Goal: Task Accomplishment & Management: Use online tool/utility

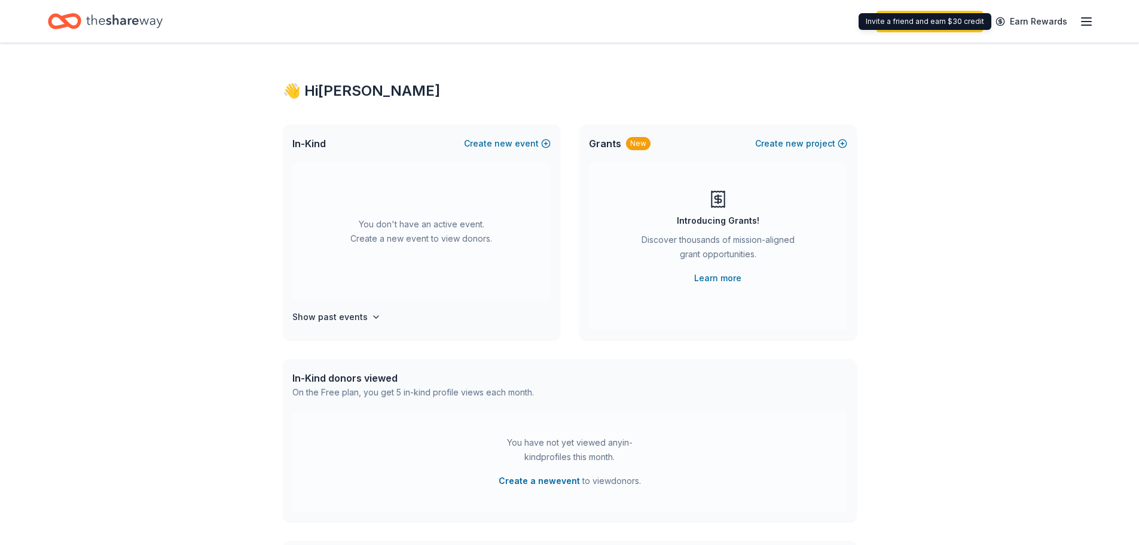
click at [1085, 19] on icon "button" at bounding box center [1087, 21] width 14 height 14
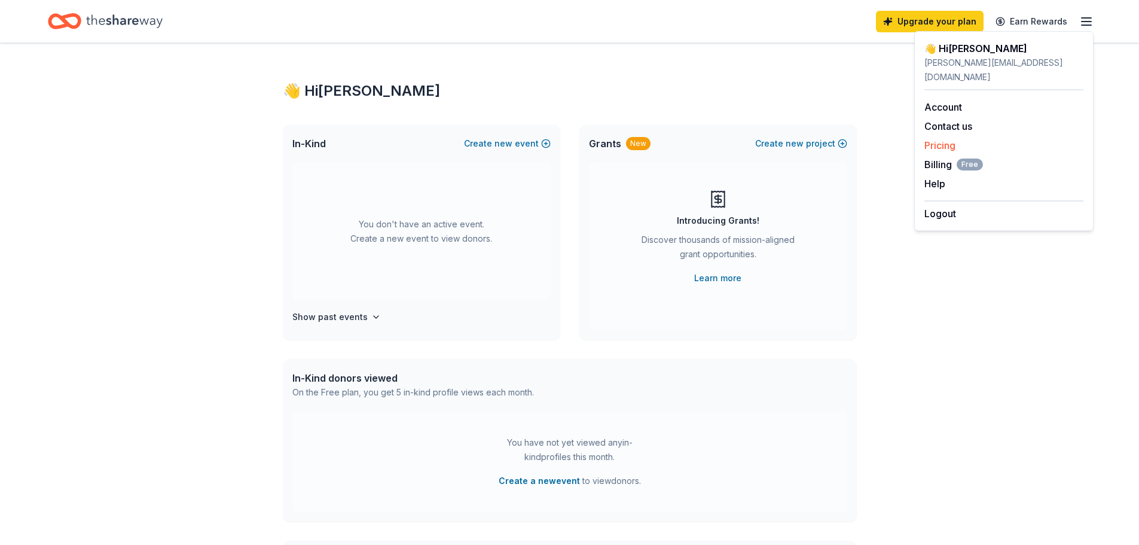
click at [943, 139] on link "Pricing" at bounding box center [940, 145] width 31 height 12
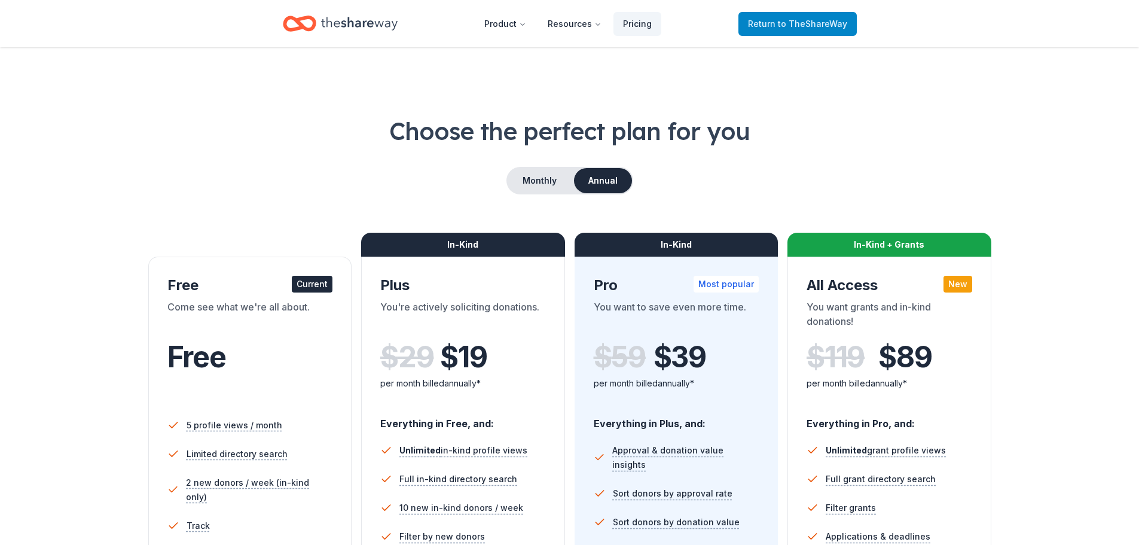
click at [807, 26] on span "to TheShareWay" at bounding box center [812, 24] width 69 height 10
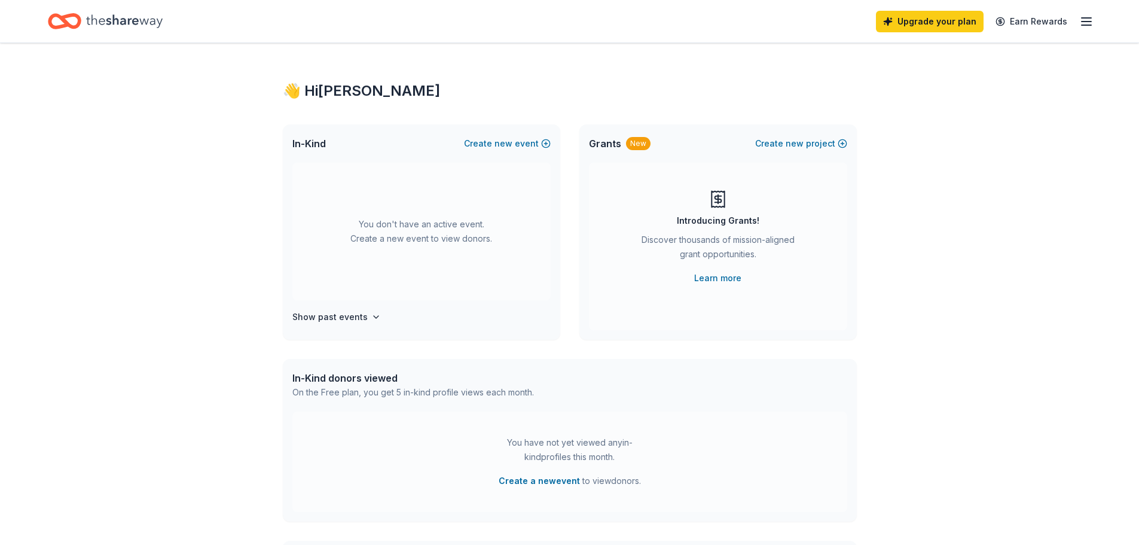
click at [1088, 20] on icon "button" at bounding box center [1087, 21] width 14 height 14
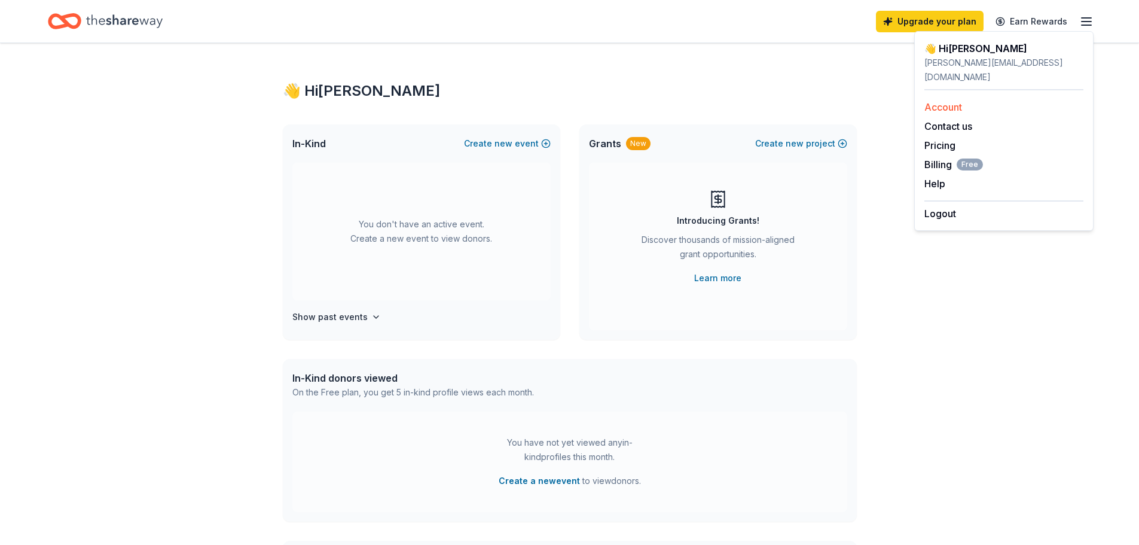
click at [962, 101] on link "Account" at bounding box center [944, 107] width 38 height 12
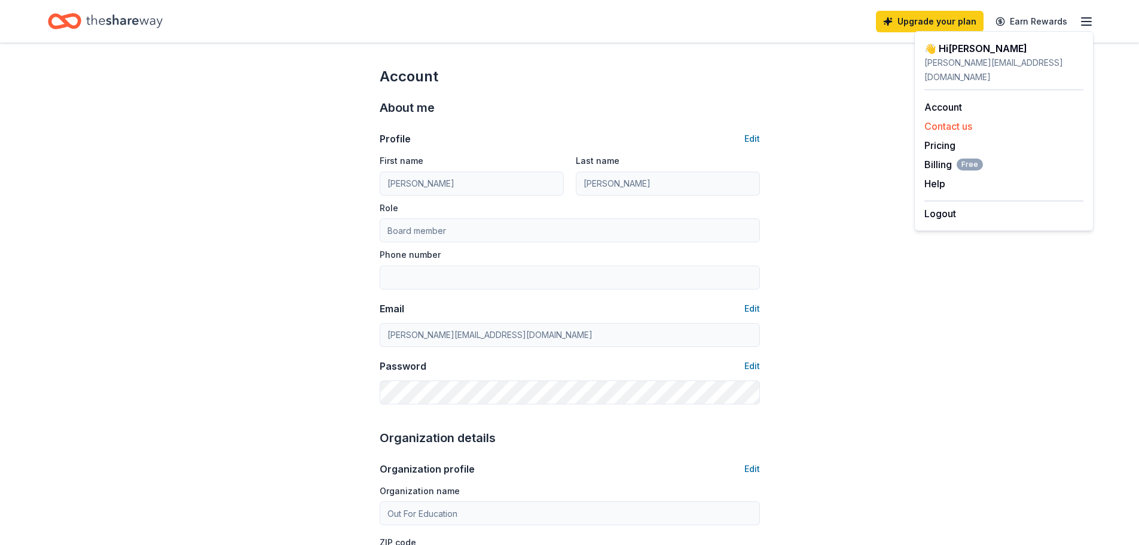
click at [944, 119] on button "Contact us" at bounding box center [949, 126] width 48 height 14
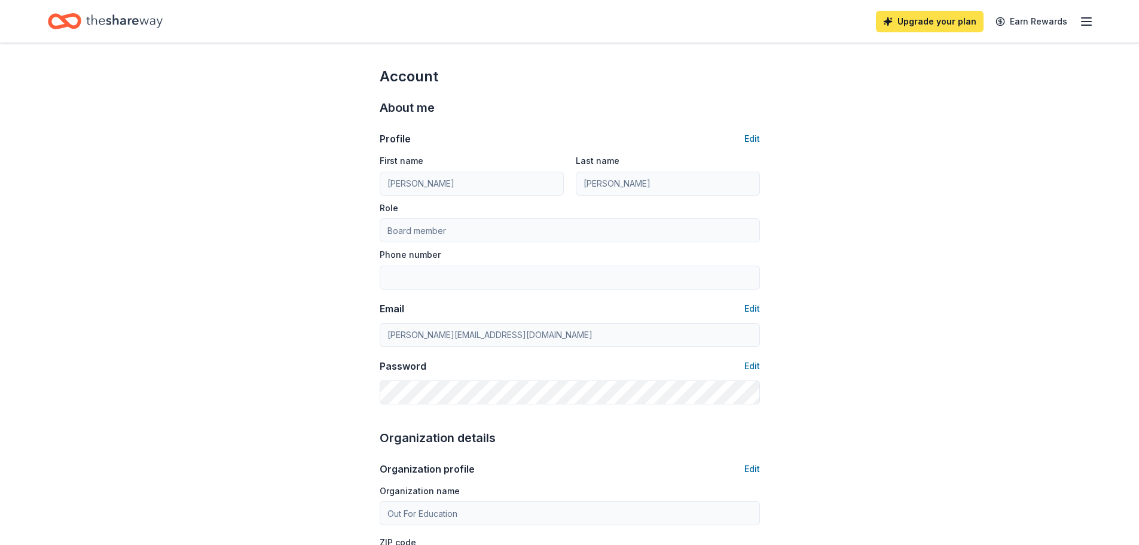
click at [930, 22] on link "Upgrade your plan" at bounding box center [930, 22] width 108 height 22
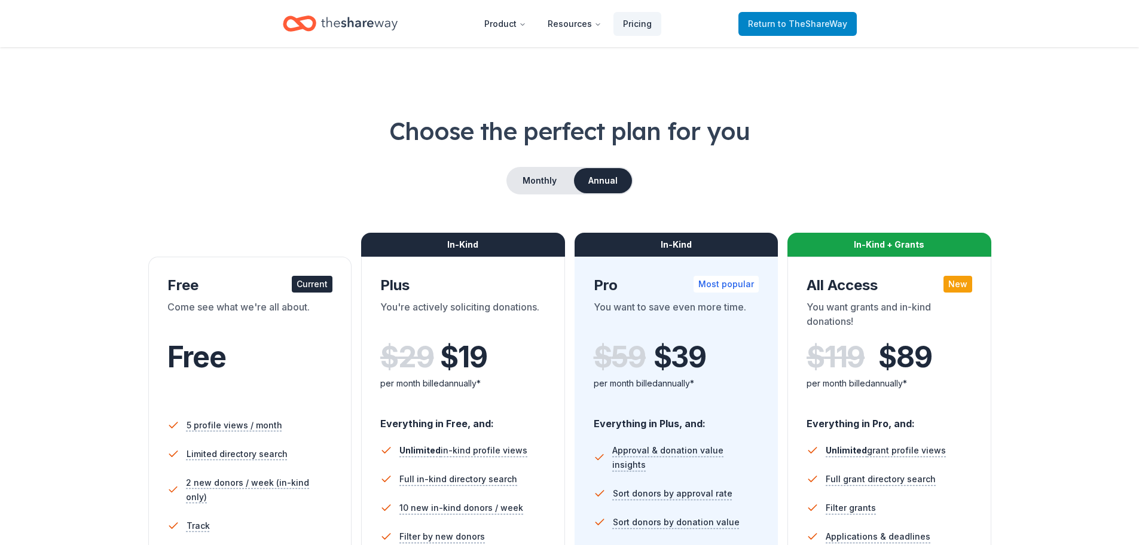
click at [800, 22] on span "to TheShareWay" at bounding box center [812, 24] width 69 height 10
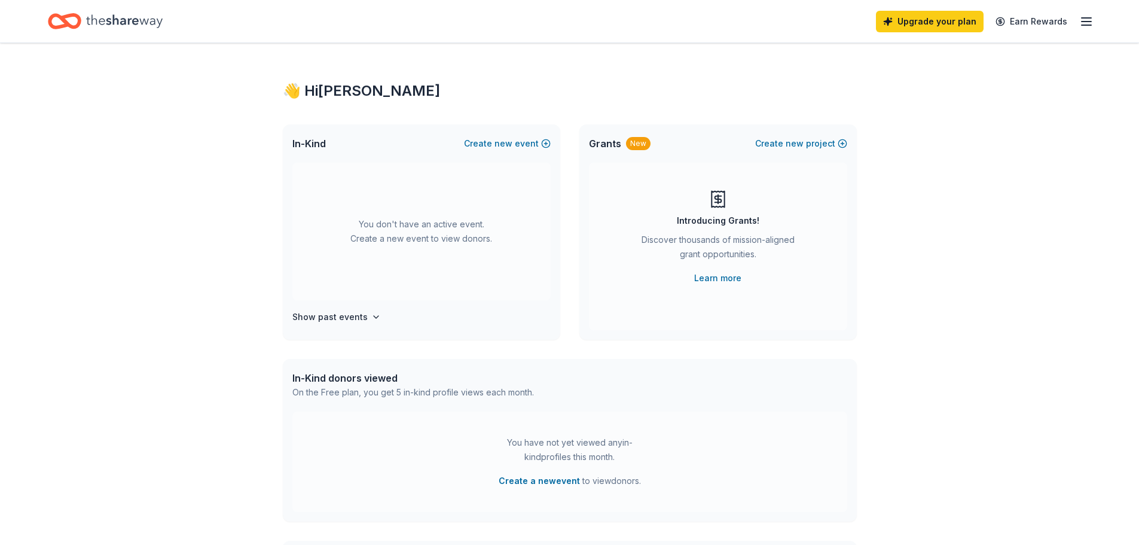
click at [1085, 22] on icon "button" at bounding box center [1087, 21] width 14 height 14
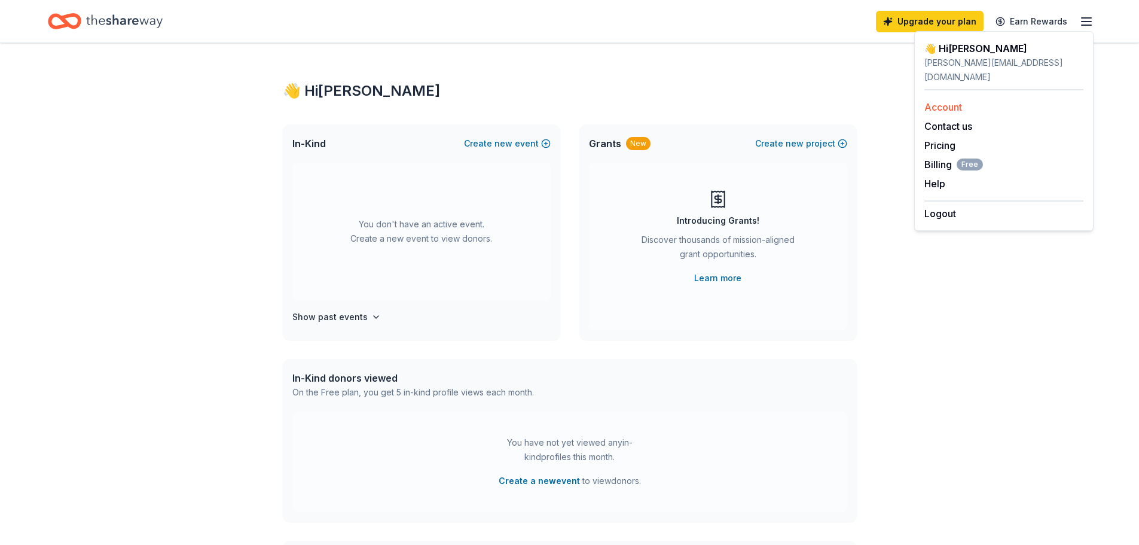
click at [938, 101] on link "Account" at bounding box center [944, 107] width 38 height 12
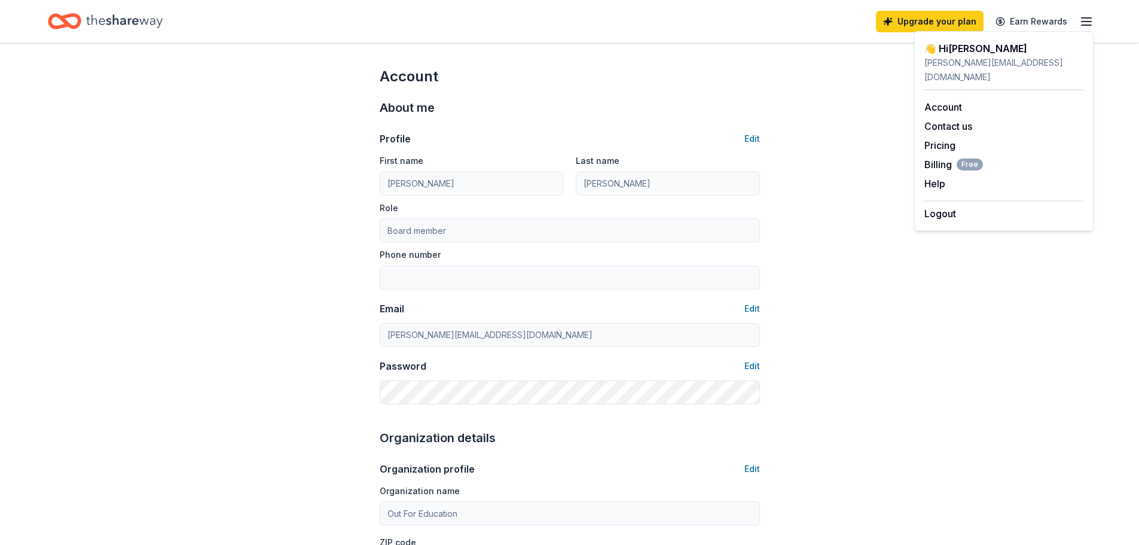
click at [733, 29] on div "Upgrade your plan Earn Rewards" at bounding box center [570, 21] width 1044 height 28
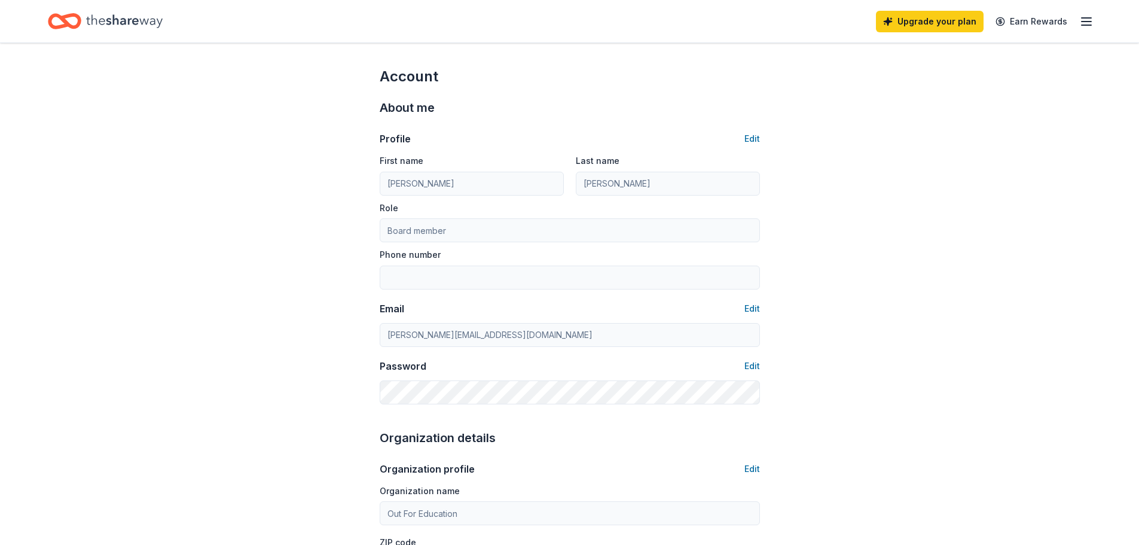
click at [1085, 22] on line "button" at bounding box center [1087, 22] width 10 height 0
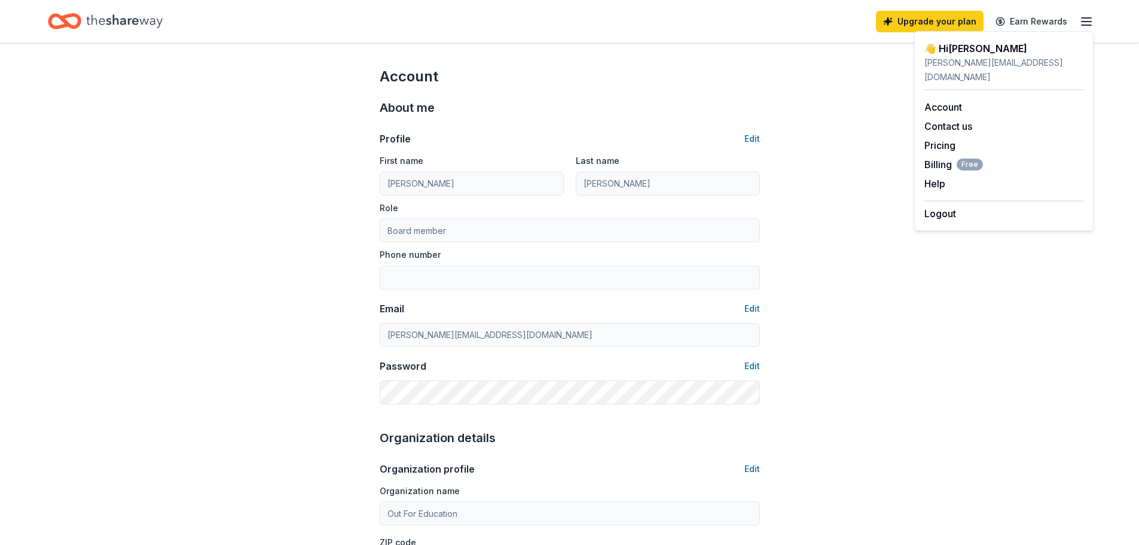
click at [990, 60] on div "[PERSON_NAME][EMAIL_ADDRESS][DOMAIN_NAME]" at bounding box center [1004, 70] width 159 height 29
copy div "[PERSON_NAME][EMAIL_ADDRESS][DOMAIN_NAME]"
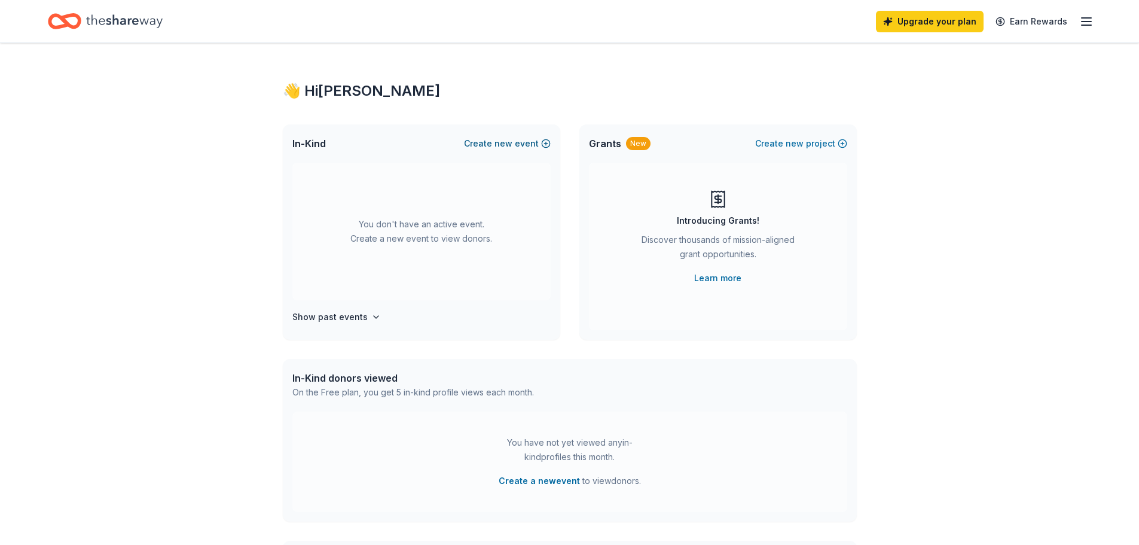
click at [525, 147] on button "Create new event" at bounding box center [507, 143] width 87 height 14
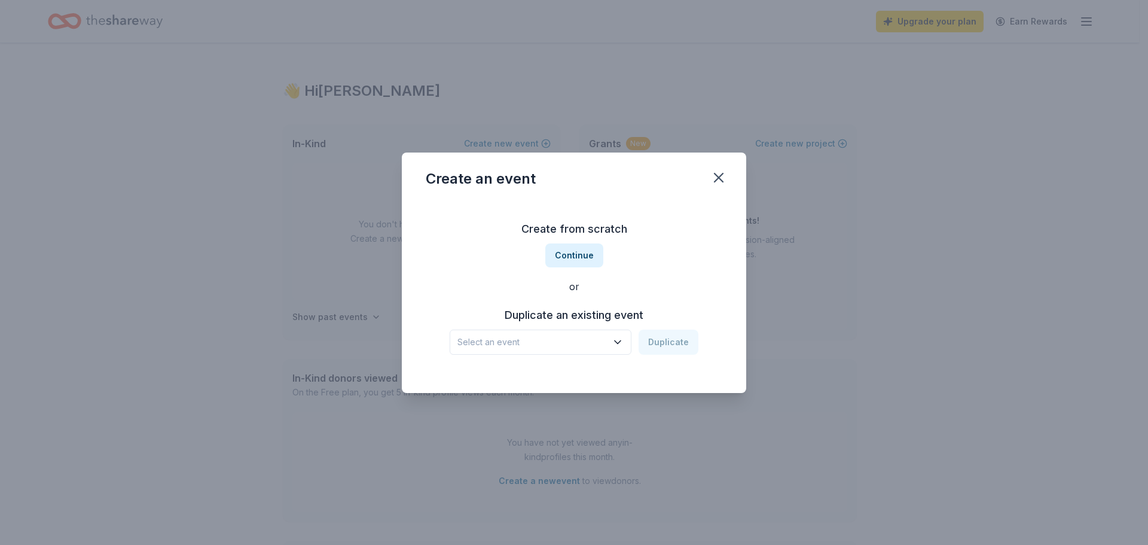
click at [576, 346] on span "Select an event" at bounding box center [533, 342] width 150 height 14
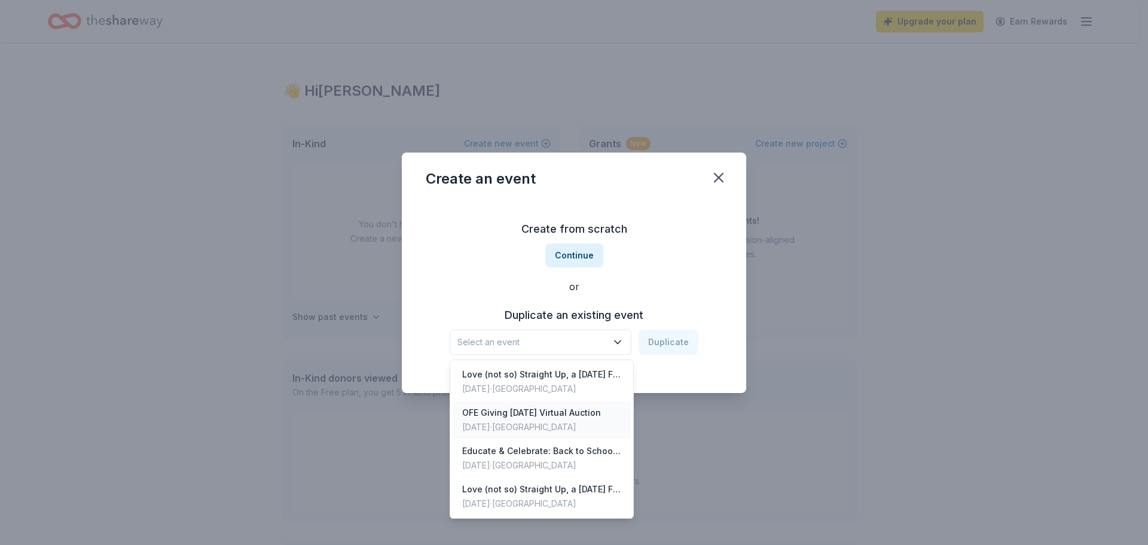
click at [580, 423] on div "[DATE] · [GEOGRAPHIC_DATA]" at bounding box center [531, 427] width 139 height 14
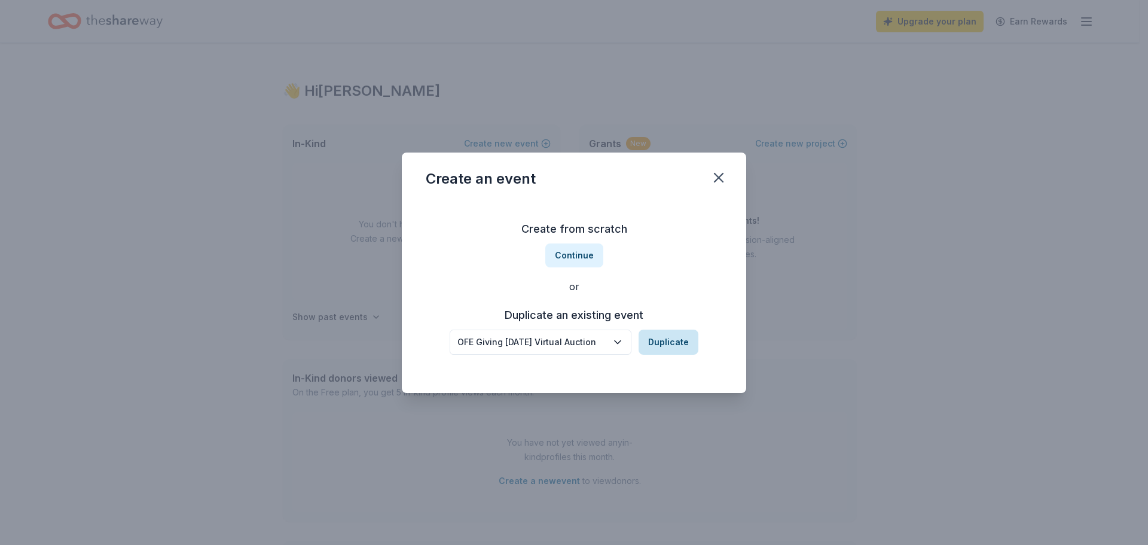
click at [669, 348] on button "Duplicate" at bounding box center [669, 342] width 60 height 25
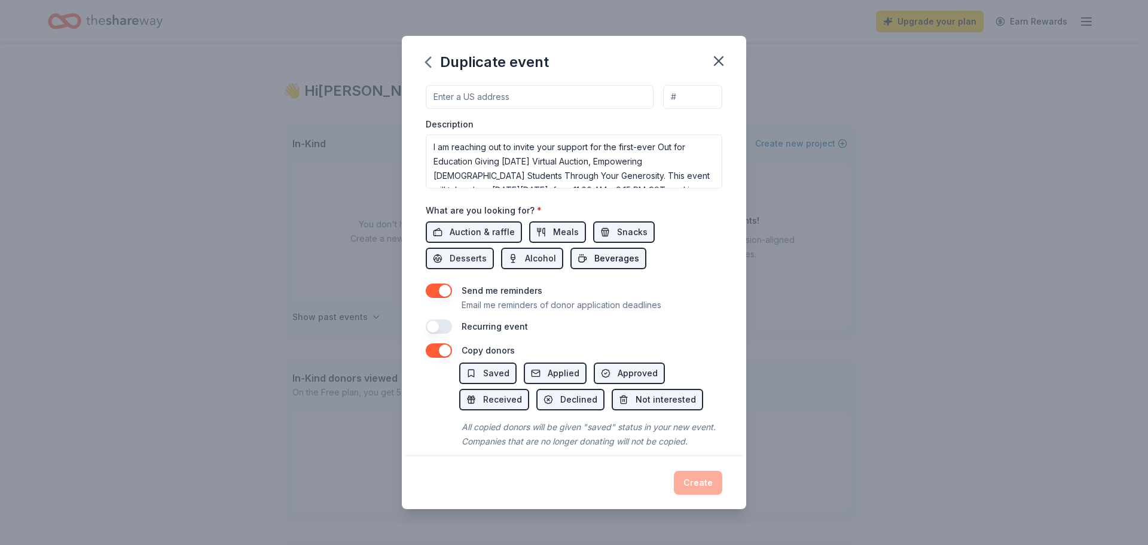
scroll to position [353, 0]
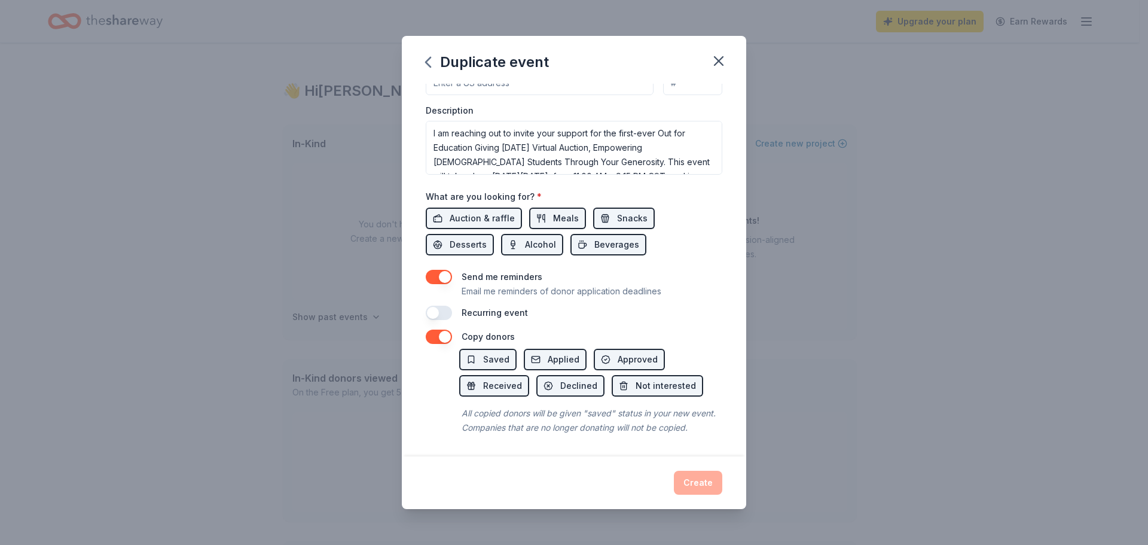
click at [436, 270] on button "button" at bounding box center [439, 277] width 26 height 14
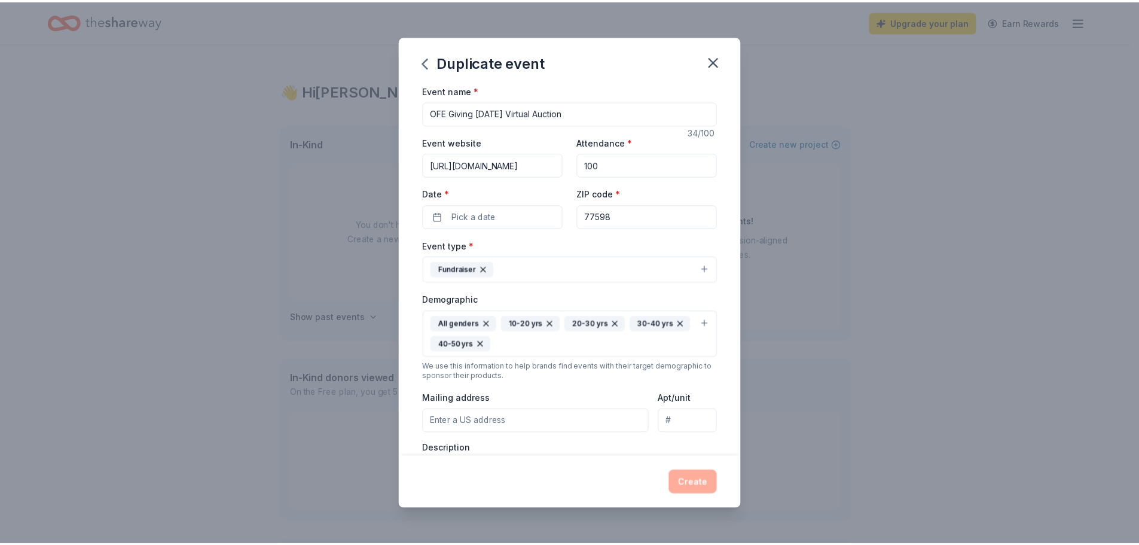
scroll to position [0, 0]
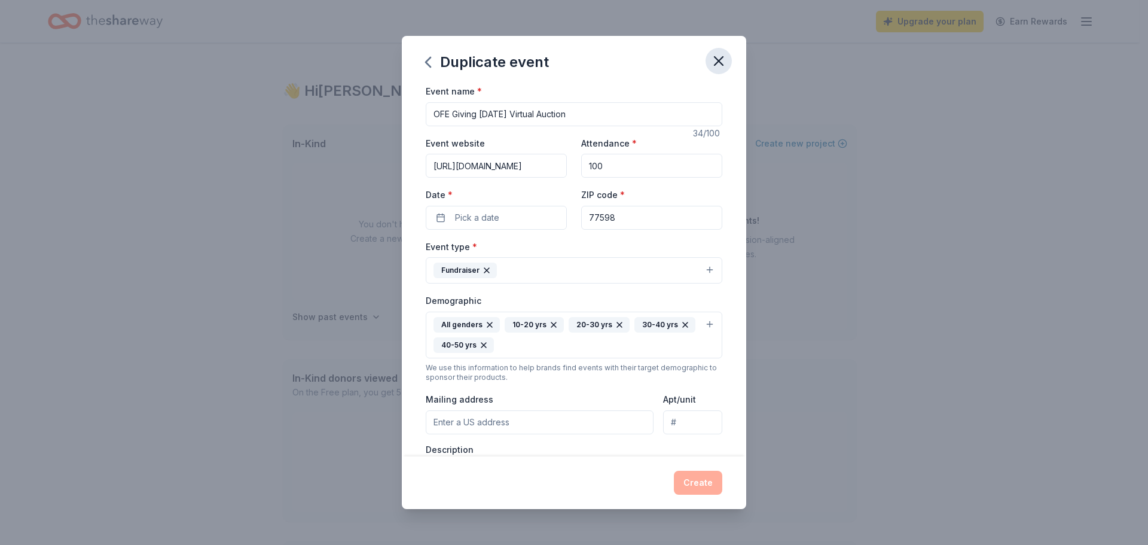
click at [728, 62] on button "button" at bounding box center [719, 61] width 26 height 26
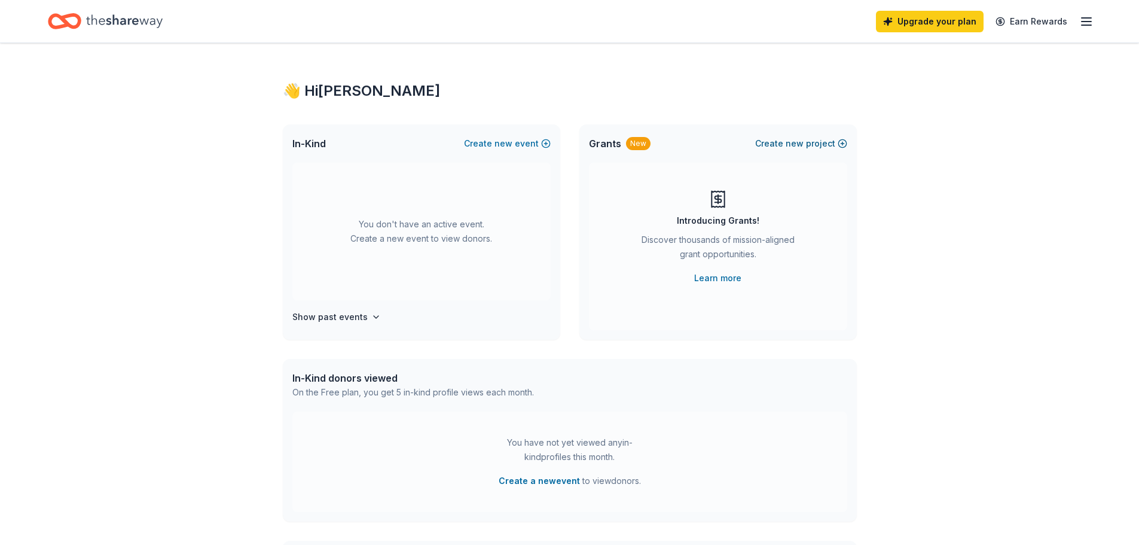
click at [819, 137] on button "Create new project" at bounding box center [801, 143] width 92 height 14
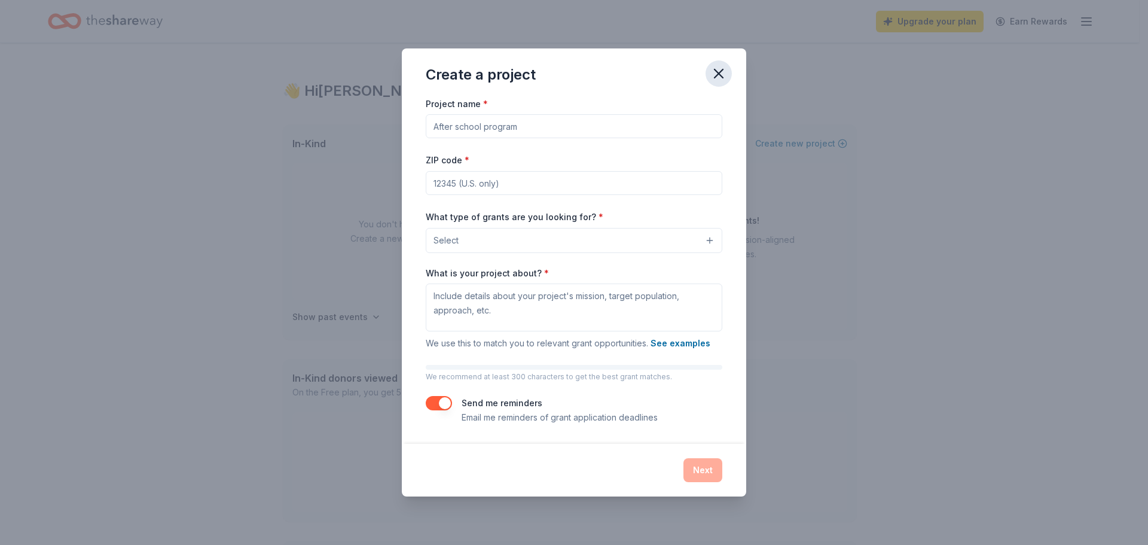
click at [716, 71] on icon "button" at bounding box center [719, 73] width 8 height 8
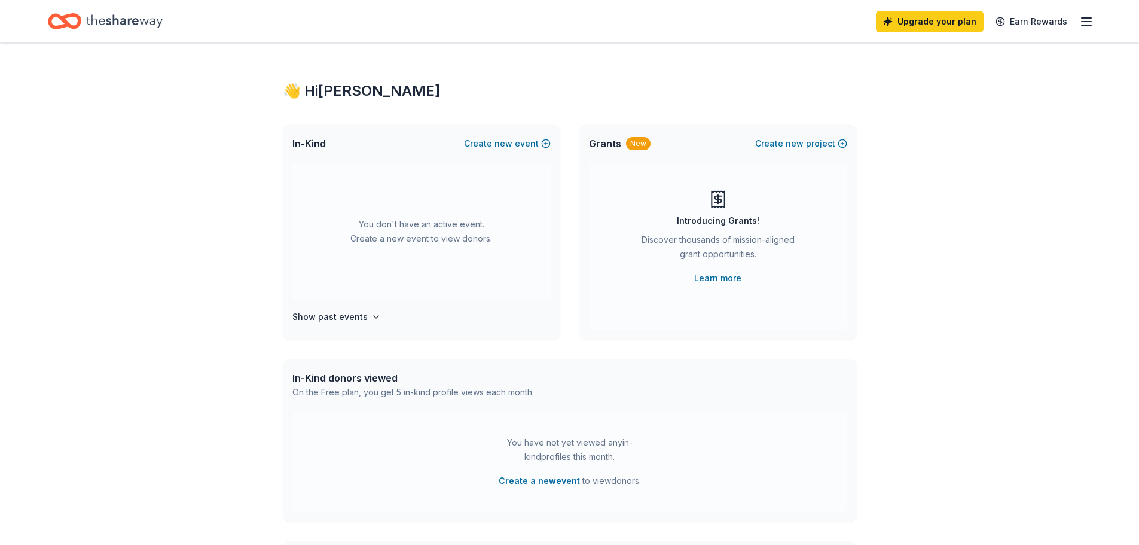
click at [1087, 19] on icon "button" at bounding box center [1087, 21] width 14 height 14
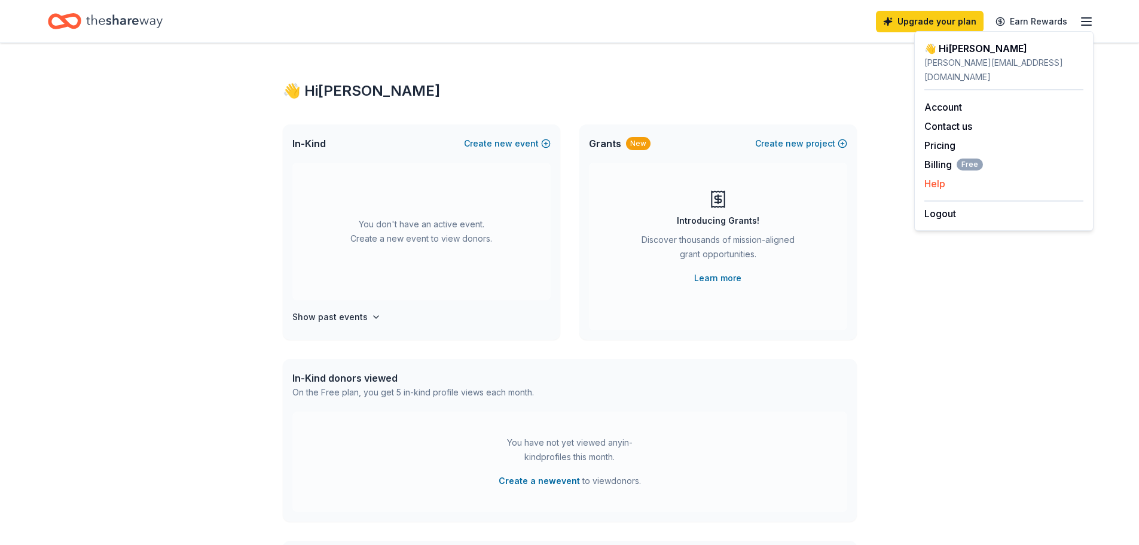
click at [969, 176] on div "Help" at bounding box center [1004, 183] width 159 height 14
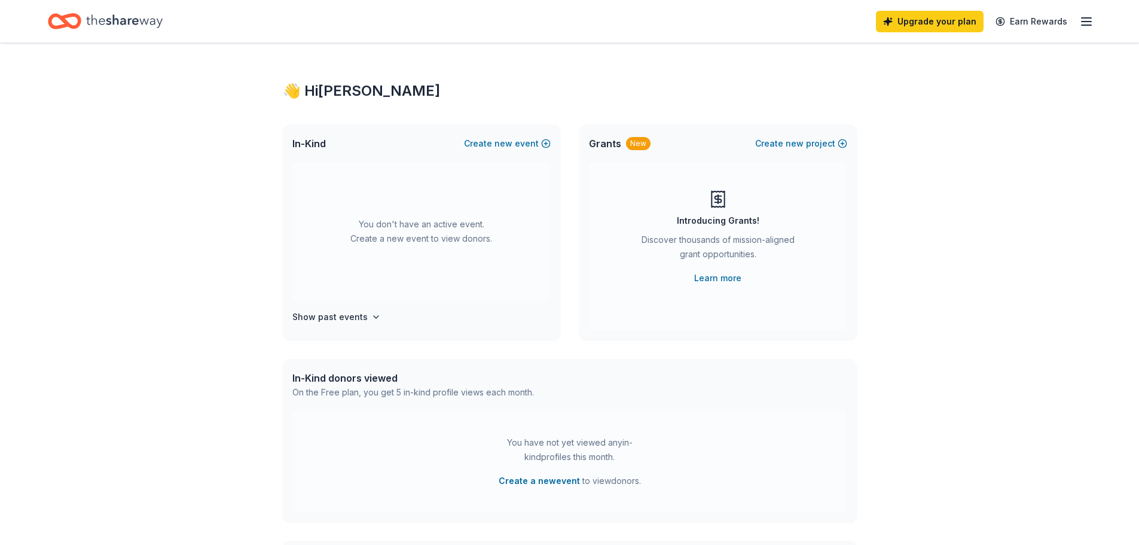
click at [1081, 23] on icon "button" at bounding box center [1087, 21] width 14 height 14
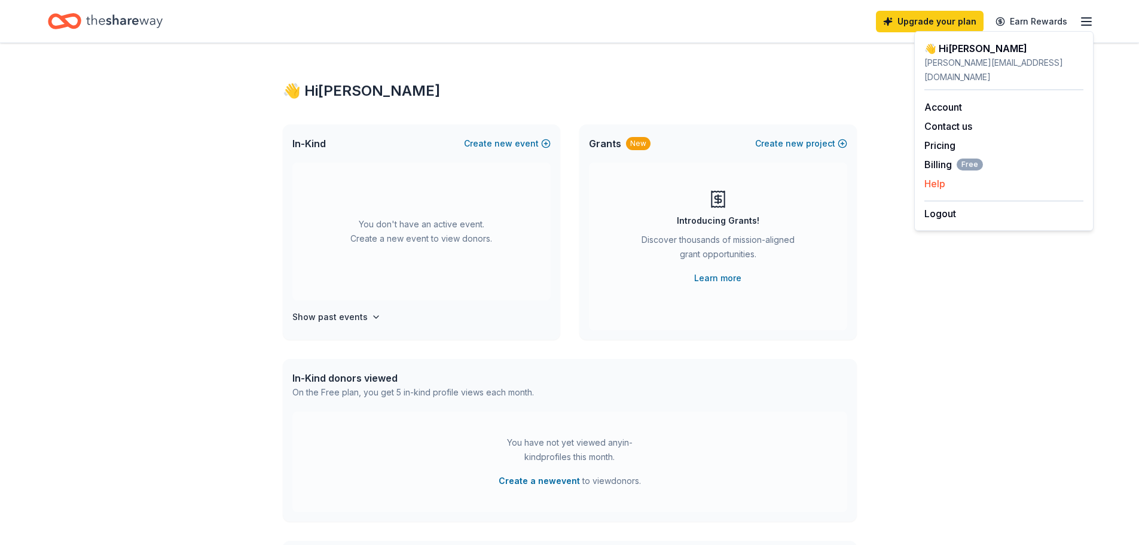
click at [934, 176] on button "Help" at bounding box center [935, 183] width 21 height 14
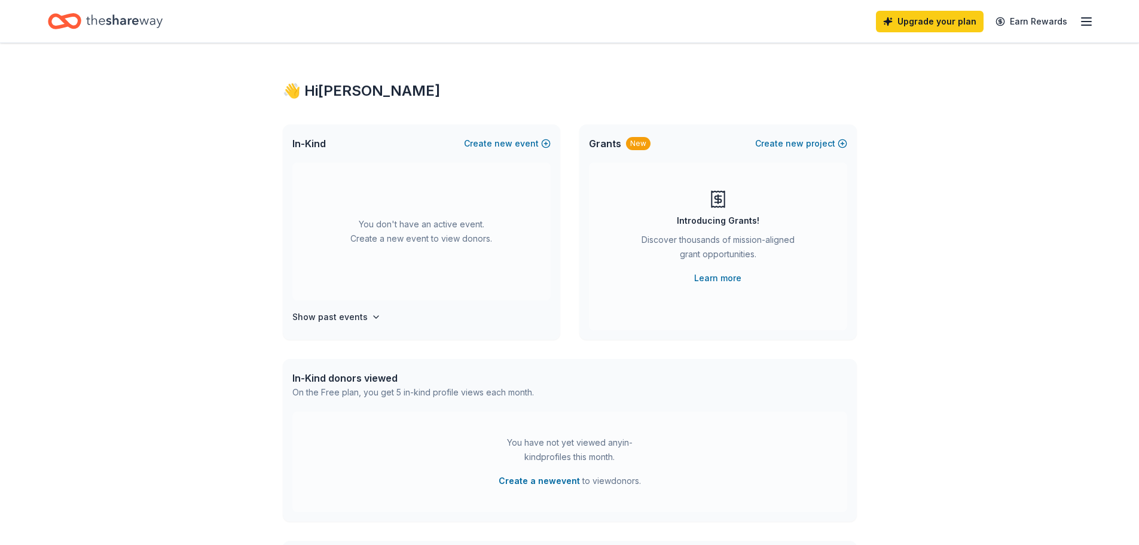
click at [132, 22] on icon "Home" at bounding box center [124, 21] width 77 height 25
